Goal: Information Seeking & Learning: Learn about a topic

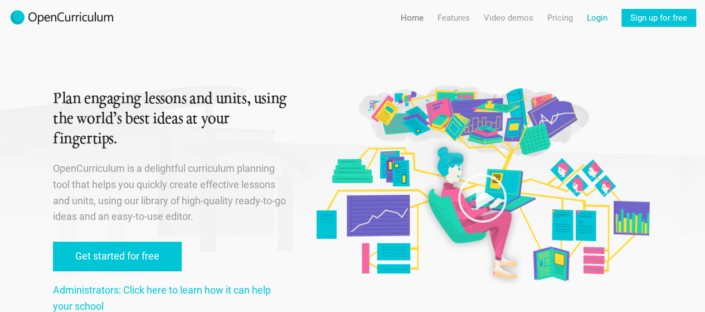
click at [597, 18] on link "Login" at bounding box center [597, 18] width 21 height 18
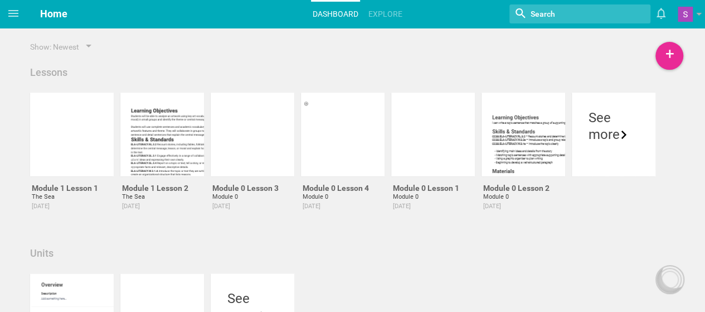
click at [67, 14] on span "Home" at bounding box center [53, 14] width 27 height 12
click at [64, 14] on span "Home" at bounding box center [53, 14] width 27 height 12
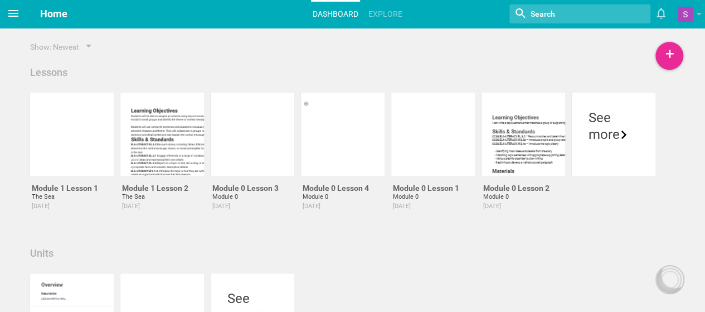
click at [13, 11] on icon at bounding box center [13, 13] width 10 height 7
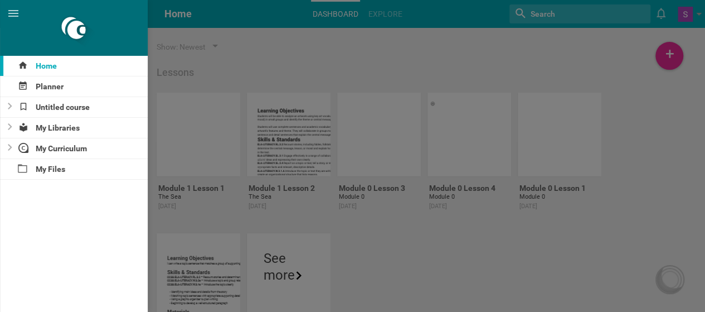
click at [252, 61] on div at bounding box center [352, 156] width 705 height 312
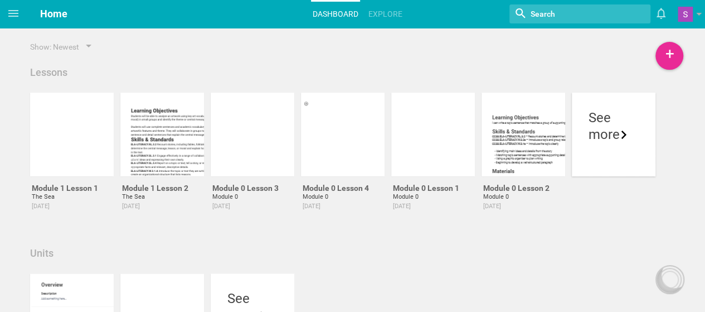
click at [600, 131] on div "more" at bounding box center [614, 134] width 50 height 17
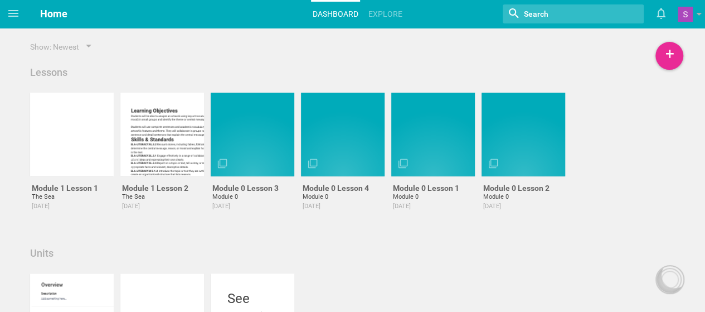
click at [6, 116] on div "+ Lesson Unit Course Show: Newest Lessons Module 1 Lesson 1 The Sea 4 days ago …" at bounding box center [352, 304] width 705 height 608
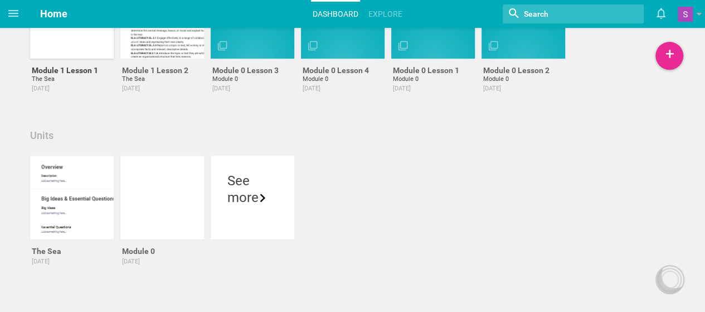
scroll to position [117, 0]
click at [44, 171] on div at bounding box center [72, 198] width 84 height 84
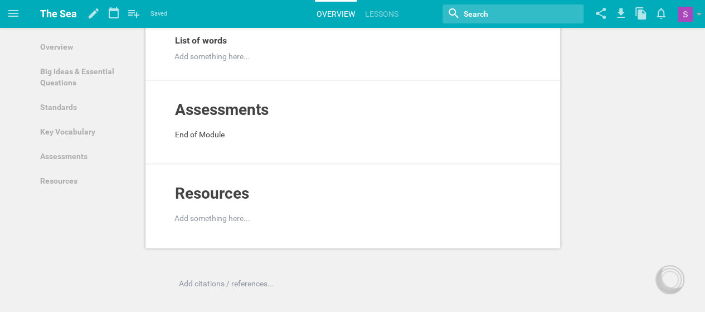
scroll to position [548, 0]
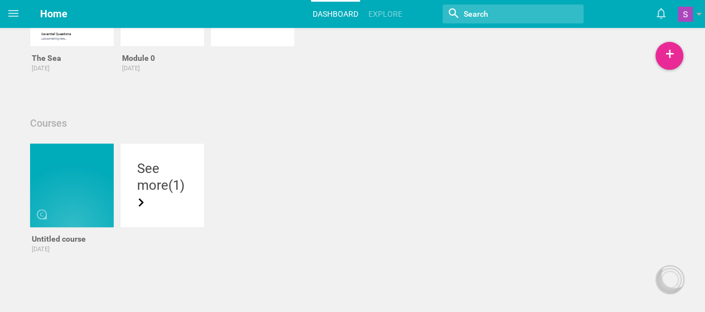
scroll to position [117, 0]
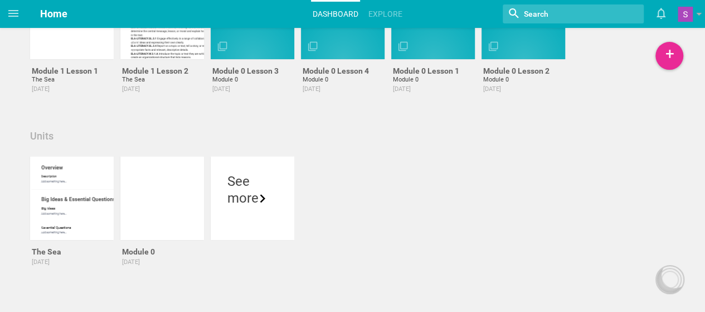
click at [20, 107] on div "+ Lesson Unit Course Show: Newest Lessons Module 1 Lesson 1 The Sea 4 days ago …" at bounding box center [352, 187] width 705 height 608
click at [273, 222] on div "See more" at bounding box center [253, 198] width 84 height 84
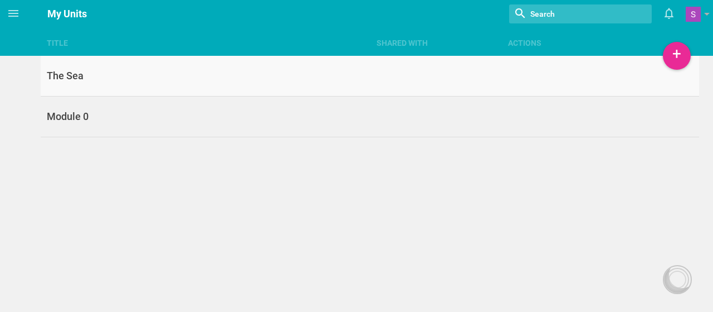
click at [80, 82] on div "The Sea" at bounding box center [205, 75] width 329 height 13
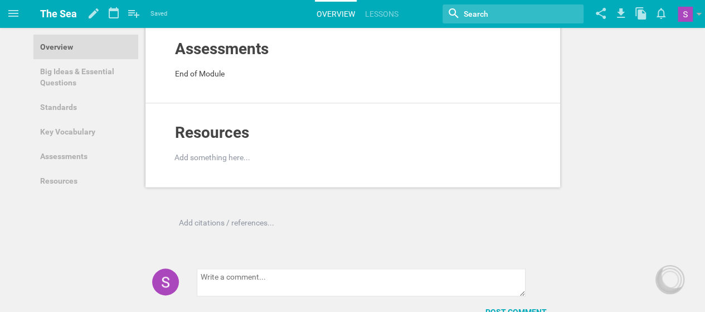
scroll to position [548, 0]
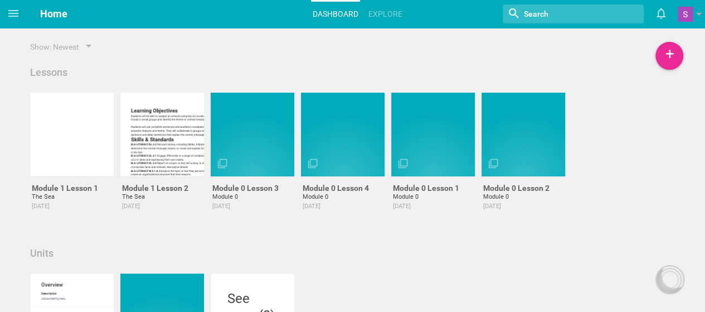
click at [17, 102] on div "+ Lesson Unit Course Show: Newest Lessons Module 1 Lesson 1 The Sea 4 days ago …" at bounding box center [352, 304] width 705 height 608
click at [159, 135] on div at bounding box center [162, 135] width 84 height 84
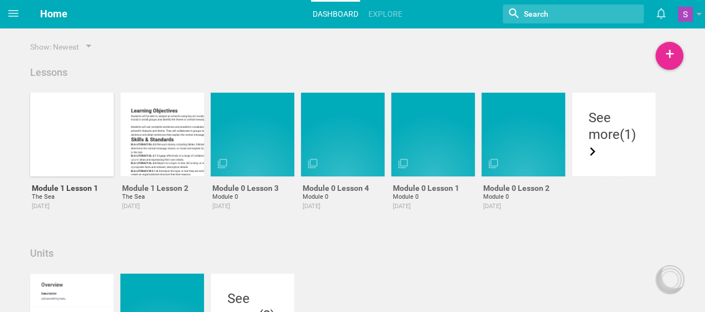
click at [93, 139] on div at bounding box center [72, 135] width 84 height 84
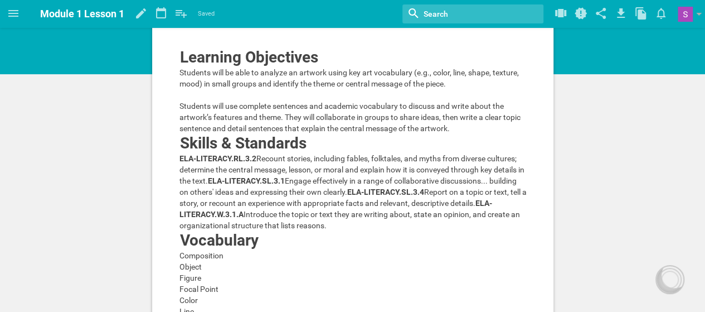
scroll to position [26, 0]
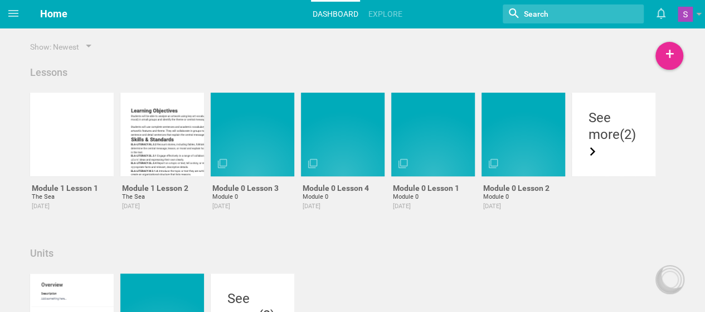
click at [13, 98] on div "+ Lesson Unit Course Show: Newest Lessons Module 1 Lesson 1 The Sea 4 days ago …" at bounding box center [352, 304] width 705 height 608
click at [236, 75] on div "Lessons" at bounding box center [353, 72] width 652 height 13
click at [62, 14] on span "Home" at bounding box center [53, 14] width 27 height 12
click at [21, 13] on span at bounding box center [13, 13] width 27 height 27
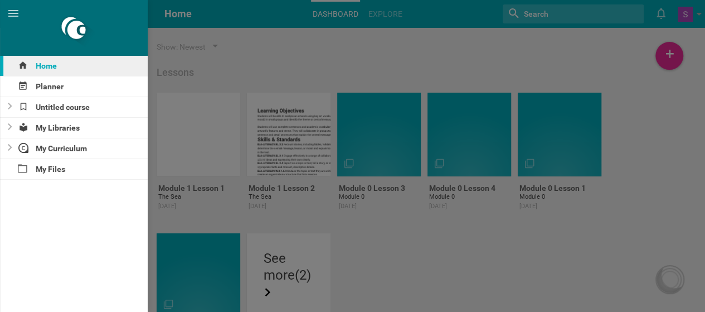
click at [32, 72] on div "Home" at bounding box center [74, 66] width 148 height 20
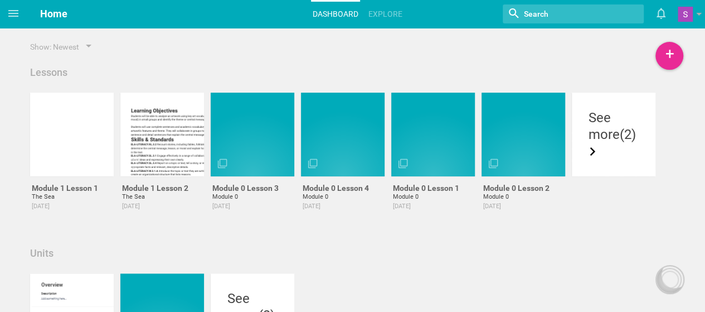
click at [152, 47] on div "Show: Newest" at bounding box center [353, 46] width 652 height 11
